Goal: Information Seeking & Learning: Learn about a topic

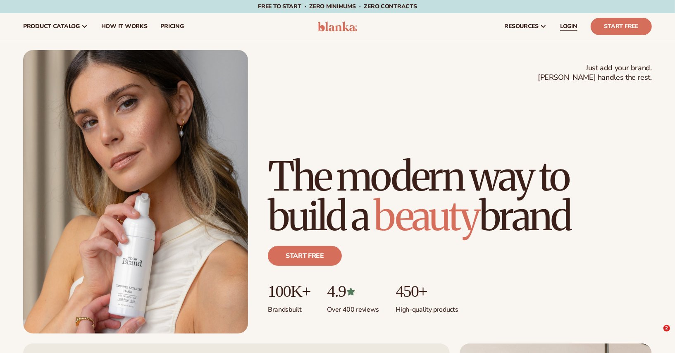
click at [574, 23] on span "LOGIN" at bounding box center [568, 26] width 17 height 7
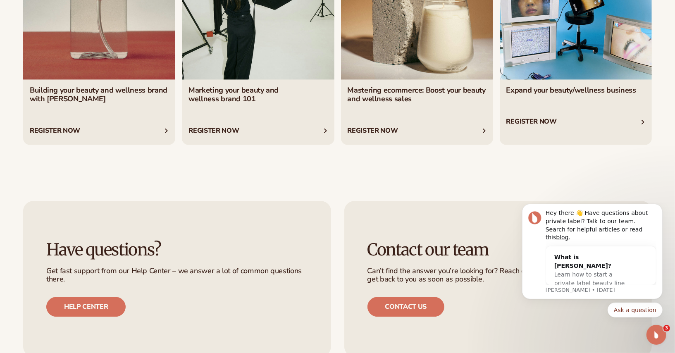
scroll to position [3504, 0]
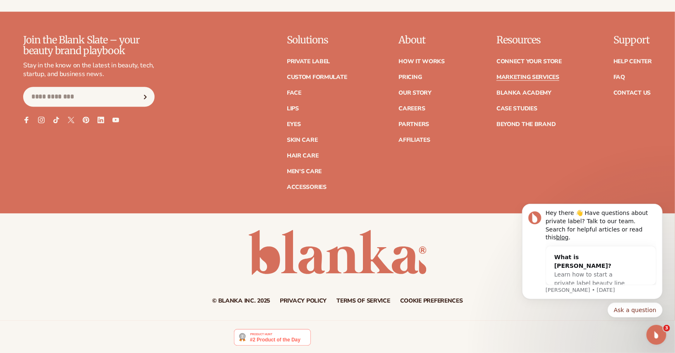
click at [501, 74] on link "Marketing services" at bounding box center [528, 77] width 63 height 6
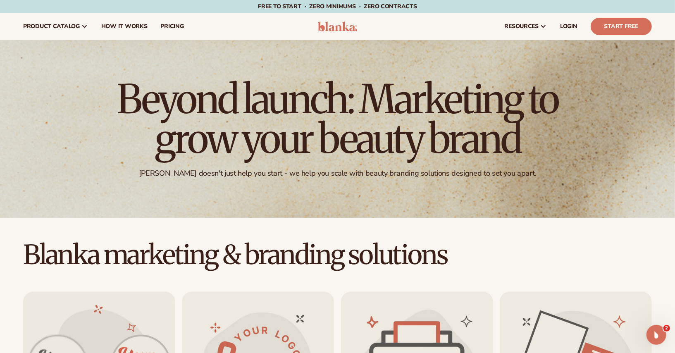
click at [455, 108] on h1 "Beyond launch: Marketing to grow your beauty brand" at bounding box center [337, 118] width 455 height 79
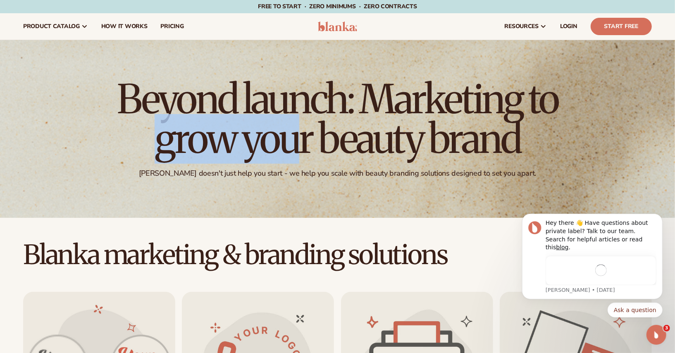
click at [428, 137] on h1 "Beyond launch: Marketing to grow your beauty brand" at bounding box center [337, 118] width 455 height 79
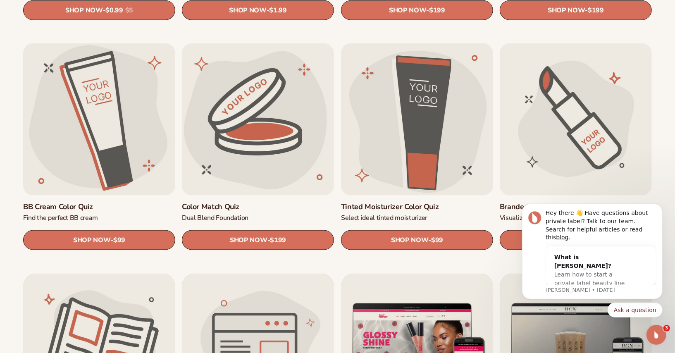
scroll to position [713, 0]
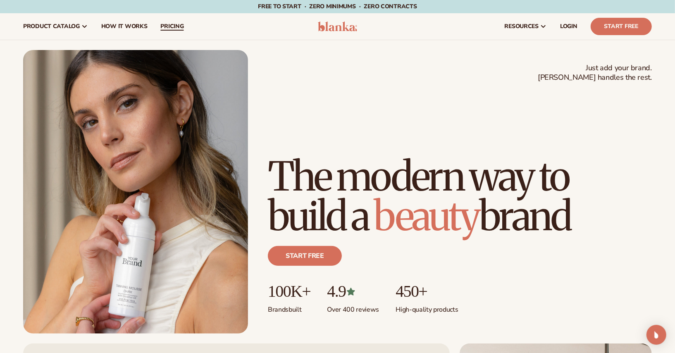
click at [178, 23] on span "pricing" at bounding box center [171, 26] width 23 height 7
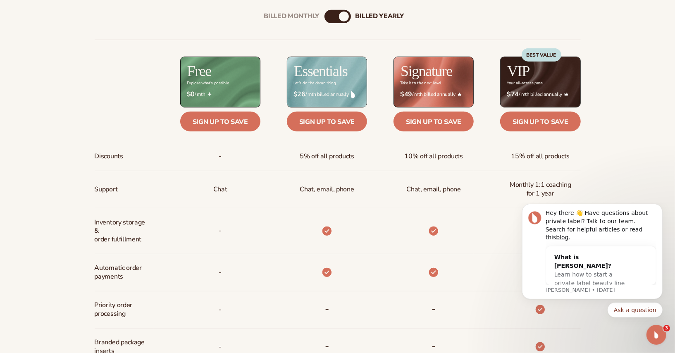
click at [336, 15] on div "Billed Monthly billed Yearly" at bounding box center [338, 16] width 26 height 13
click at [329, 16] on div "Billed Monthly" at bounding box center [330, 17] width 10 height 10
click at [339, 17] on div "Billed Monthly billed Yearly" at bounding box center [338, 16] width 26 height 13
click at [343, 17] on div "billed Yearly" at bounding box center [346, 17] width 10 height 10
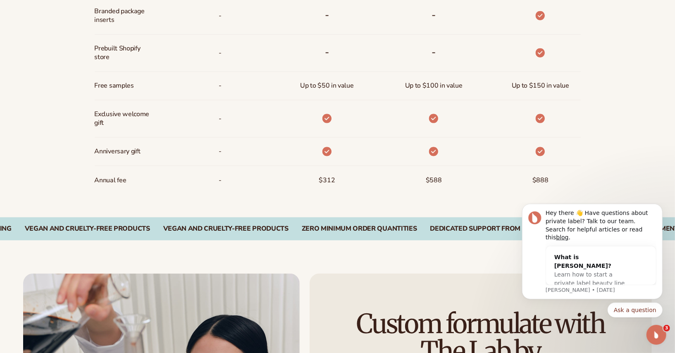
scroll to position [695, 0]
